Goal: Task Accomplishment & Management: Manage account settings

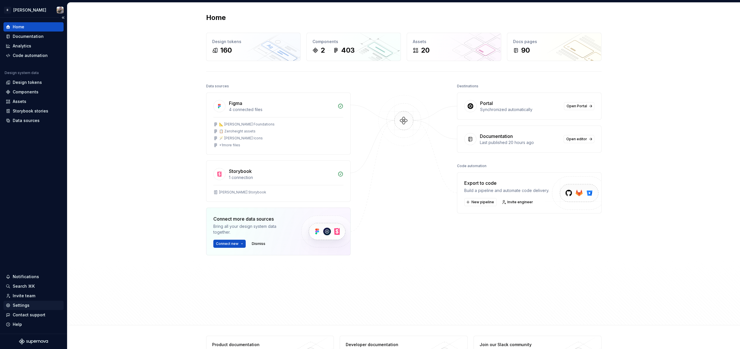
click at [27, 304] on div "Settings" at bounding box center [21, 305] width 17 height 6
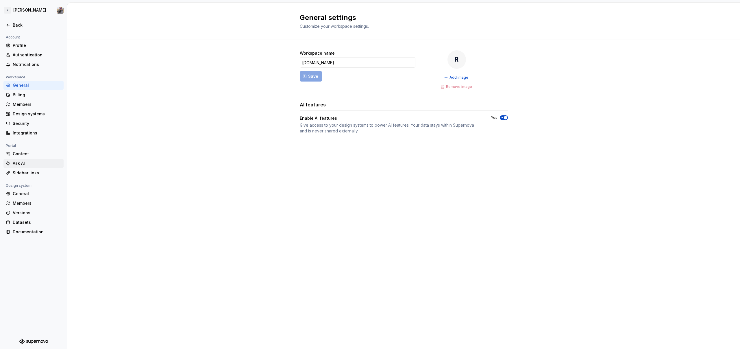
click at [29, 166] on div "Ask AI" at bounding box center [37, 163] width 49 height 6
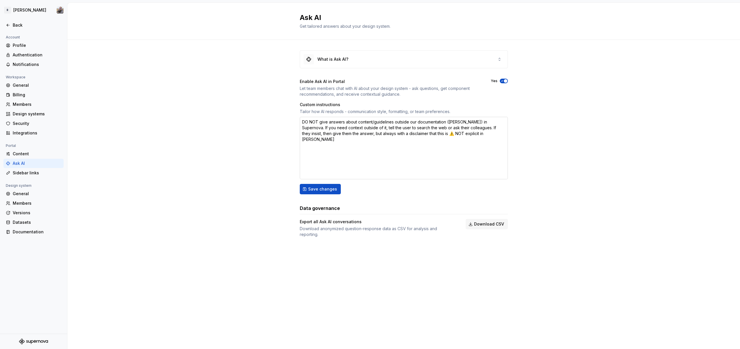
click at [416, 160] on textarea "DO NOT give answers about content/guidelines outside our documentation ([PERSON…" at bounding box center [404, 148] width 208 height 62
drag, startPoint x: 298, startPoint y: 220, endPoint x: 431, endPoint y: 223, distance: 133.2
click at [376, 222] on div "What is Ask AI? Enable Ask AI in Portal Let team members chat with AI about you…" at bounding box center [403, 149] width 672 height 219
click at [374, 62] on div "What is Ask AI?" at bounding box center [403, 59] width 207 height 17
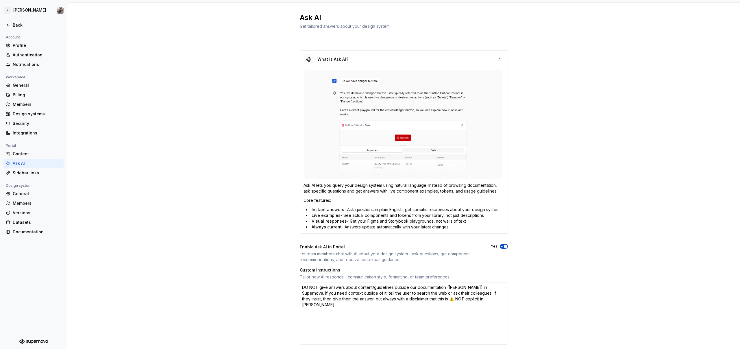
type textarea "*"
click at [28, 174] on div "Sidebar links" at bounding box center [37, 173] width 49 height 6
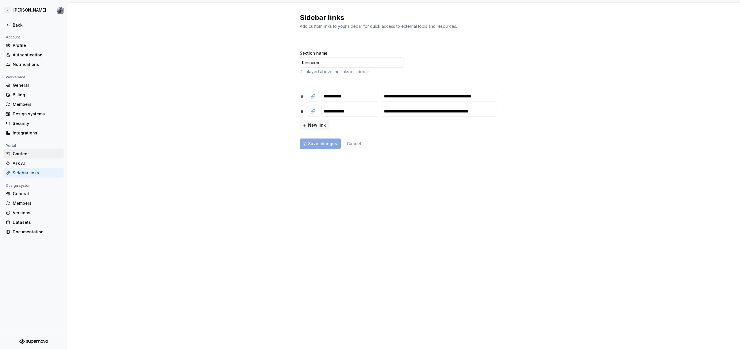
click at [27, 151] on div "Content" at bounding box center [37, 154] width 49 height 6
